Goal: Find specific page/section: Find specific page/section

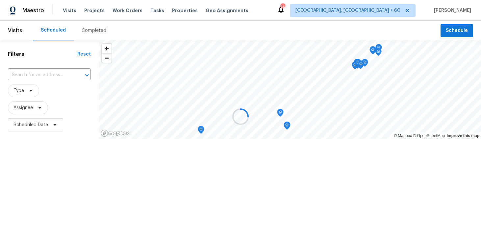
click at [90, 30] on div at bounding box center [240, 116] width 481 height 233
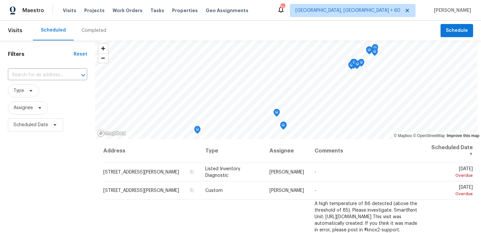
click at [87, 31] on div "Completed" at bounding box center [94, 30] width 25 height 7
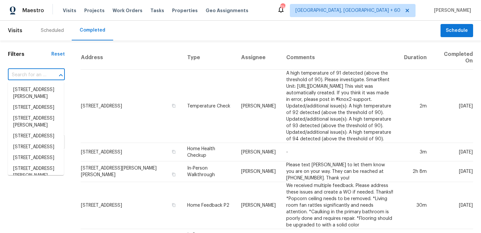
click at [32, 76] on input "text" at bounding box center [27, 75] width 39 height 10
paste input "[STREET_ADDRESS]"
type input "[STREET_ADDRESS]"
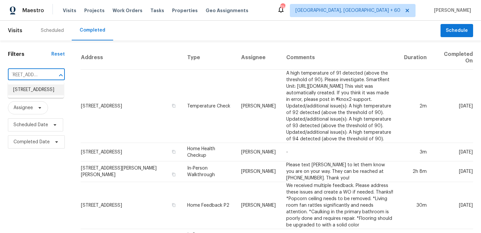
click at [24, 91] on li "[STREET_ADDRESS]" at bounding box center [36, 90] width 56 height 11
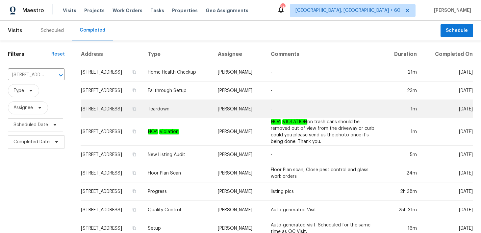
click at [185, 106] on td "Teardown" at bounding box center [178, 109] width 70 height 18
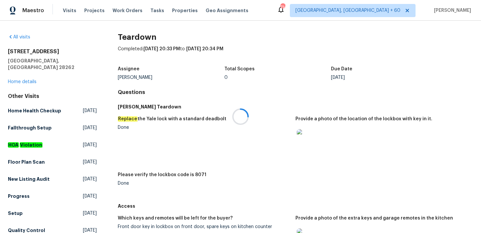
click at [18, 75] on div at bounding box center [240, 116] width 481 height 233
click at [18, 80] on link "Home details" at bounding box center [22, 82] width 29 height 5
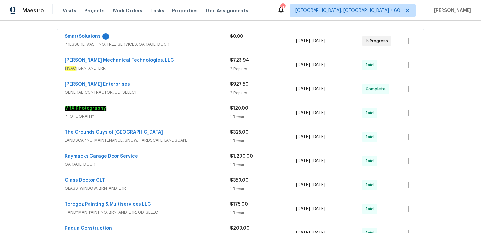
scroll to position [122, 0]
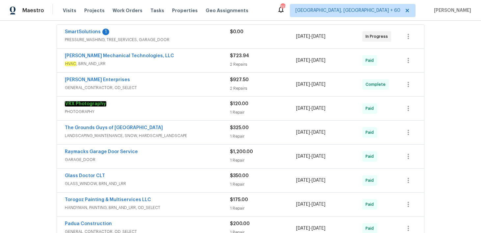
click at [236, 87] on div "2 Repairs" at bounding box center [263, 88] width 66 height 7
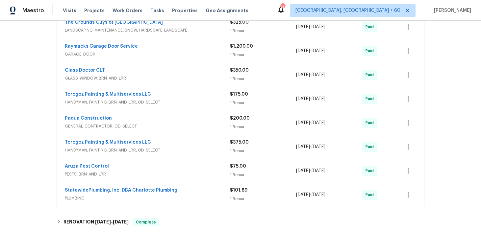
scroll to position [414, 0]
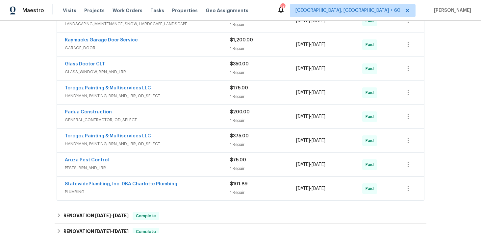
click at [232, 144] on div "1 Repair" at bounding box center [263, 145] width 66 height 7
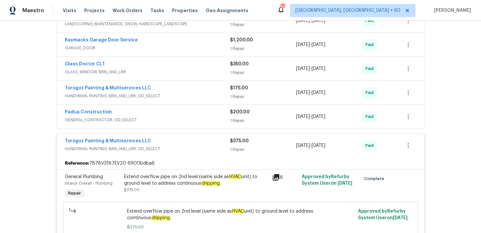
click at [241, 120] on div "1 Repair" at bounding box center [263, 121] width 66 height 7
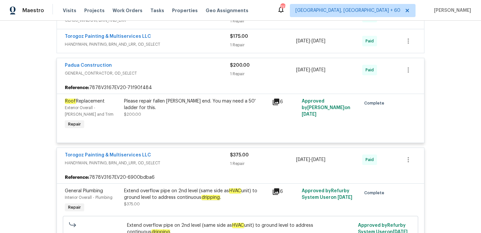
scroll to position [470, 0]
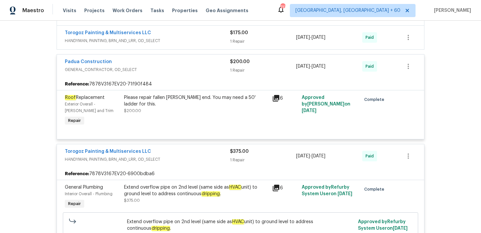
click at [238, 38] on div "$175.00 1 Repair" at bounding box center [263, 38] width 66 height 16
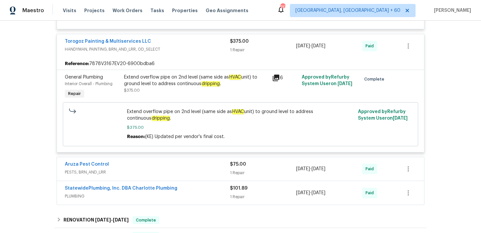
scroll to position [744, 0]
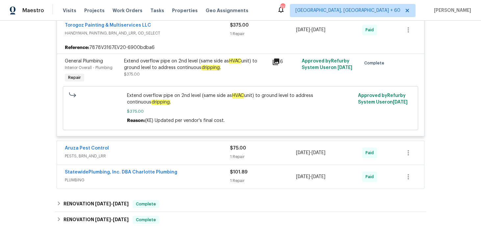
click at [226, 75] on div "Extend overflow pipe on 2nd level (same side as HVAC unit) to ground level to a…" at bounding box center [196, 68] width 144 height 20
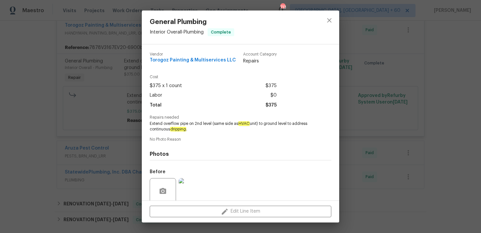
scroll to position [53, 0]
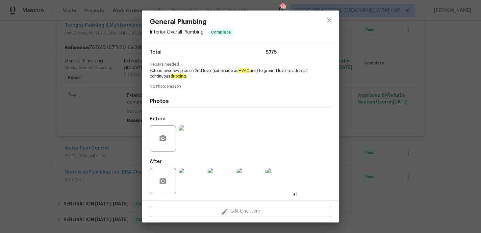
click at [195, 147] on img at bounding box center [192, 138] width 26 height 26
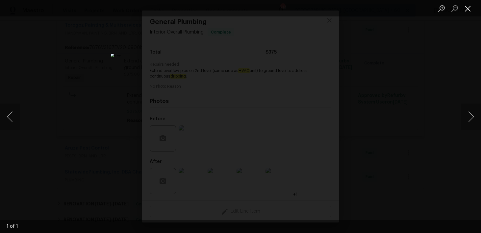
click at [471, 11] on button "Close lightbox" at bounding box center [468, 9] width 13 height 12
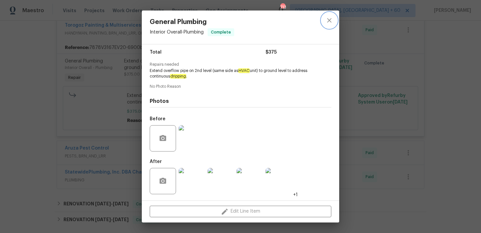
click at [329, 26] on button "close" at bounding box center [330, 21] width 16 height 16
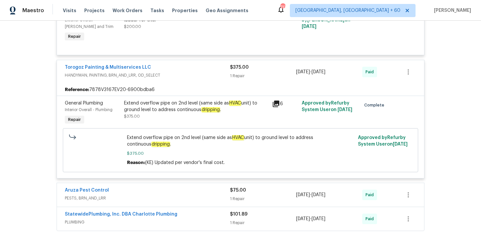
scroll to position [688, 0]
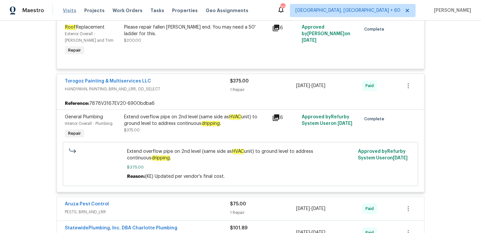
click at [70, 8] on span "Visits" at bounding box center [69, 10] width 13 height 7
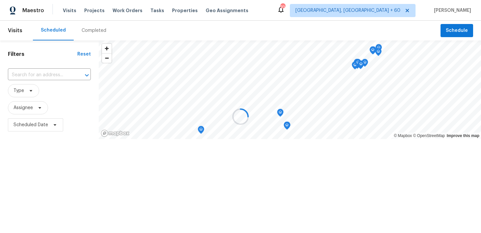
click at [92, 33] on div at bounding box center [240, 116] width 481 height 233
click at [83, 27] on div at bounding box center [240, 116] width 481 height 233
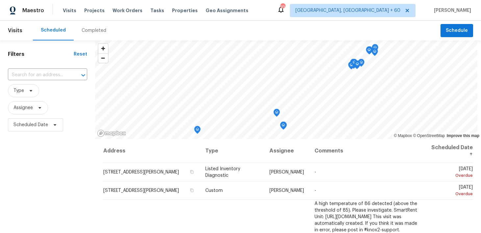
click at [86, 32] on div "Completed" at bounding box center [94, 30] width 25 height 7
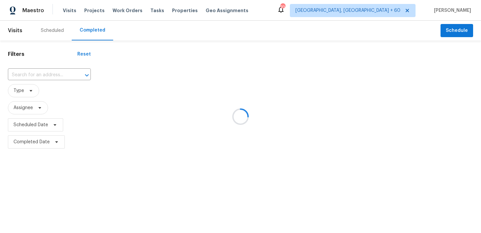
click at [40, 76] on div at bounding box center [240, 116] width 481 height 233
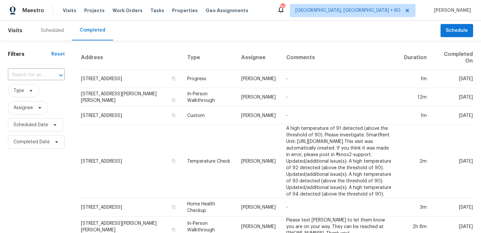
click at [29, 75] on input "text" at bounding box center [27, 75] width 39 height 10
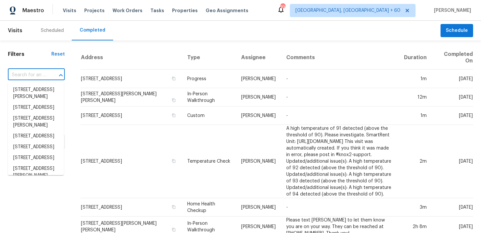
paste input "[STREET_ADDRESS]"
type input "[STREET_ADDRESS]"
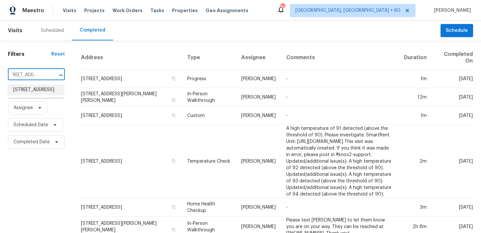
click at [25, 92] on li "[STREET_ADDRESS]" at bounding box center [36, 90] width 56 height 11
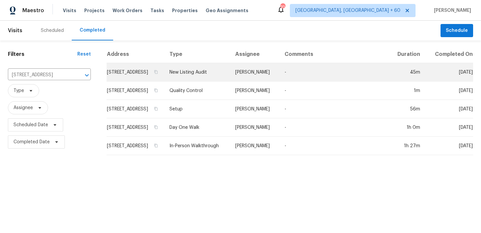
click at [215, 81] on td "New Listing Audit" at bounding box center [197, 72] width 66 height 18
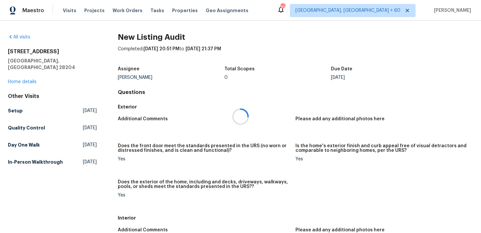
click at [20, 78] on div at bounding box center [240, 116] width 481 height 233
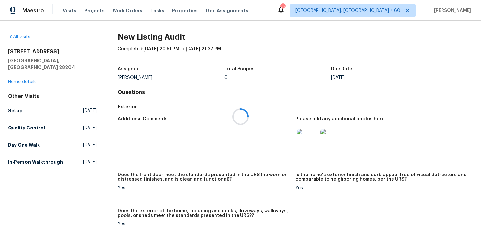
click at [17, 73] on div at bounding box center [240, 116] width 481 height 233
click at [10, 79] on div "All visits [STREET_ADDRESS] Home details Other Visits Setup [DATE] Quality Cont…" at bounding box center [52, 101] width 89 height 134
click at [16, 80] on link "Home details" at bounding box center [22, 82] width 29 height 5
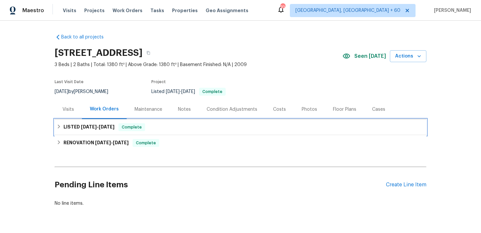
click at [170, 128] on div "LISTED [DATE] - [DATE] Complete" at bounding box center [241, 127] width 368 height 8
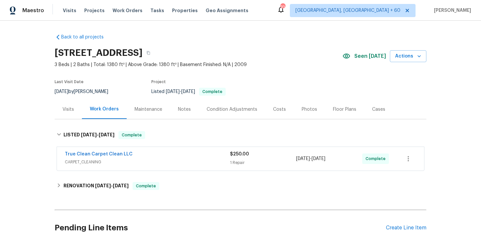
click at [236, 168] on div "True Clean Carpet Clean LLC CARPET_CLEANING $250.00 1 Repair [DATE] - [DATE] Co…" at bounding box center [240, 159] width 367 height 24
click at [237, 158] on div "$250.00 1 Repair" at bounding box center [263, 159] width 66 height 16
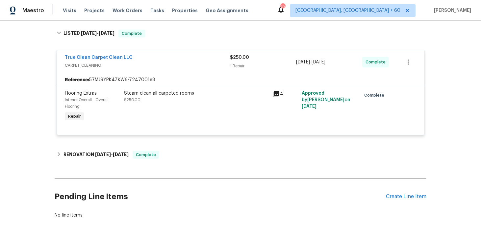
scroll to position [102, 0]
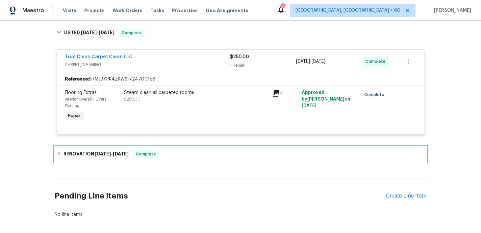
click at [194, 156] on div "RENOVATION [DATE] - [DATE] Complete" at bounding box center [241, 154] width 368 height 8
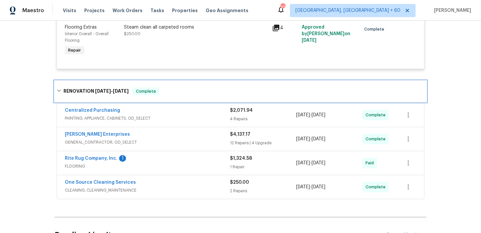
scroll to position [164, 0]
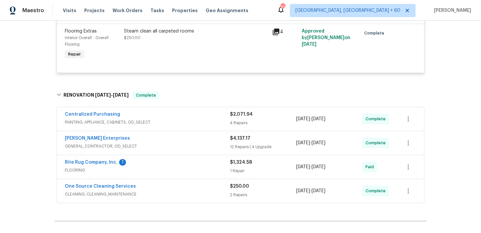
click at [240, 120] on div "4 Repairs" at bounding box center [263, 123] width 66 height 7
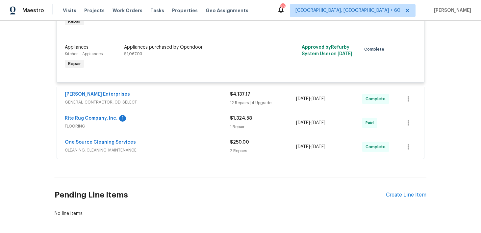
scroll to position [429, 0]
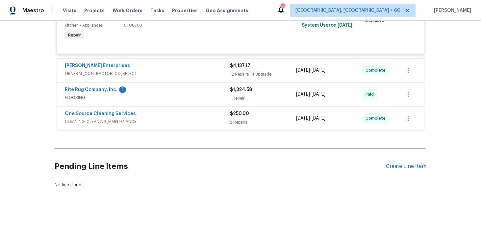
click at [243, 100] on div "1 Repair" at bounding box center [263, 98] width 66 height 7
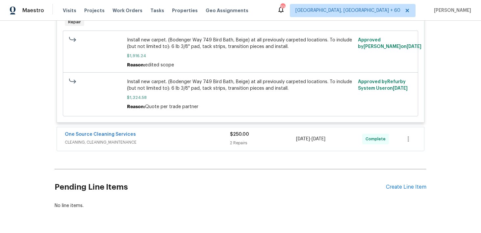
scroll to position [563, 0]
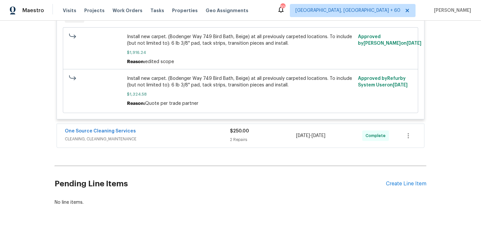
click at [236, 141] on div "2 Repairs" at bounding box center [263, 140] width 66 height 7
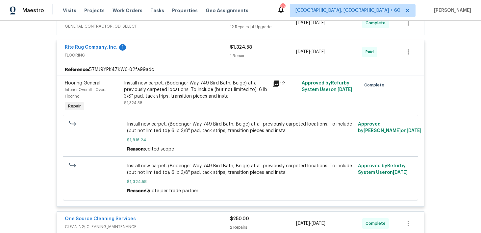
scroll to position [429, 0]
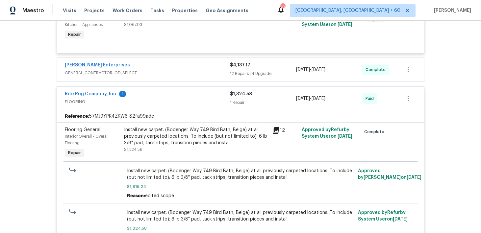
click at [241, 78] on div "$4,137.17 12 Repairs | 4 Upgrade" at bounding box center [263, 70] width 66 height 16
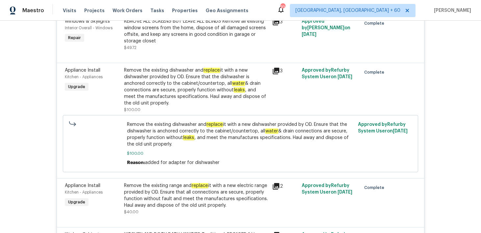
scroll to position [1172, 0]
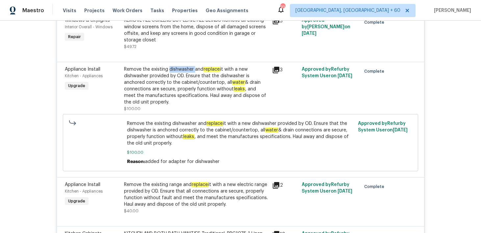
drag, startPoint x: 170, startPoint y: 65, endPoint x: 194, endPoint y: 65, distance: 24.7
click at [194, 66] on div "Remove the existing dishwasher and replace it with a new dishwasher provided by…" at bounding box center [196, 86] width 144 height 40
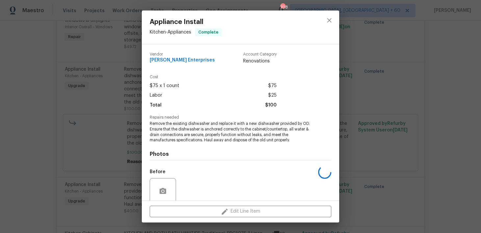
copy div "dishwasher"
click at [328, 22] on icon "close" at bounding box center [330, 20] width 8 height 8
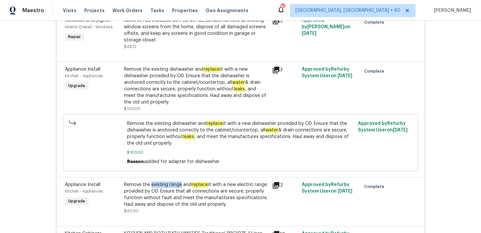
drag, startPoint x: 150, startPoint y: 180, endPoint x: 181, endPoint y: 181, distance: 31.0
click at [181, 182] on div "Remove the existing range and replace it with a new electric range provided by …" at bounding box center [196, 195] width 144 height 26
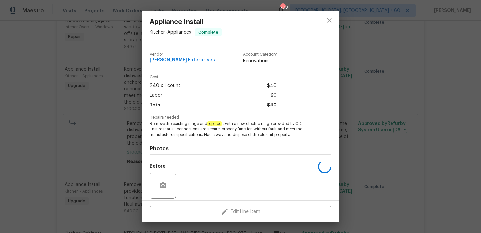
copy div "existing range"
click at [330, 19] on icon "close" at bounding box center [330, 20] width 8 height 8
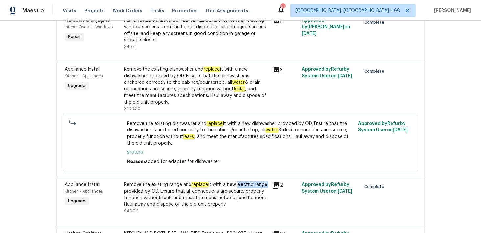
drag, startPoint x: 237, startPoint y: 182, endPoint x: 270, endPoint y: 182, distance: 32.6
click at [270, 182] on div "Remove the existing range and replace it with a new electric range provided by …" at bounding box center [196, 198] width 148 height 37
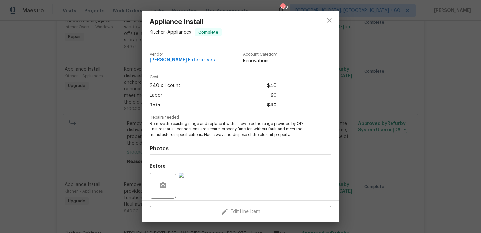
copy div "electric range"
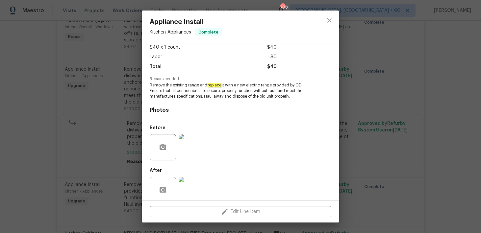
scroll to position [48, 0]
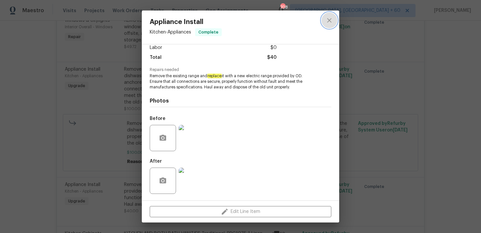
click at [331, 25] on button "close" at bounding box center [330, 21] width 16 height 16
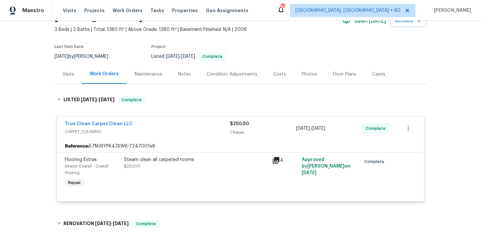
scroll to position [0, 0]
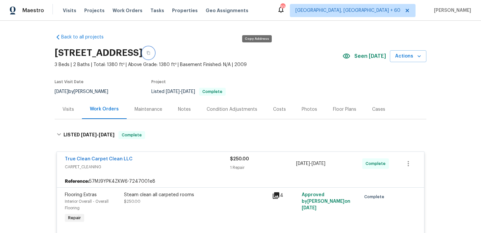
click at [154, 52] on button "button" at bounding box center [149, 53] width 12 height 12
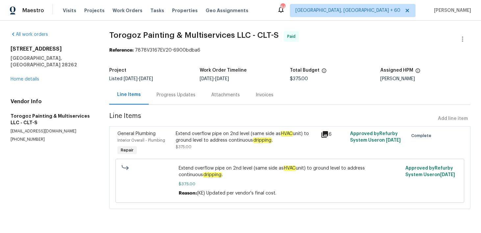
click at [183, 97] on div "Progress Updates" at bounding box center [176, 95] width 39 height 7
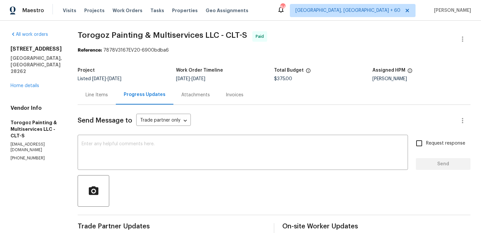
click at [244, 97] on div "Invoices" at bounding box center [235, 95] width 18 height 7
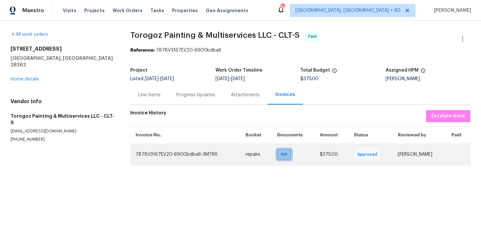
click at [281, 155] on span "PDF" at bounding box center [286, 154] width 10 height 7
